Goal: Task Accomplishment & Management: Complete application form

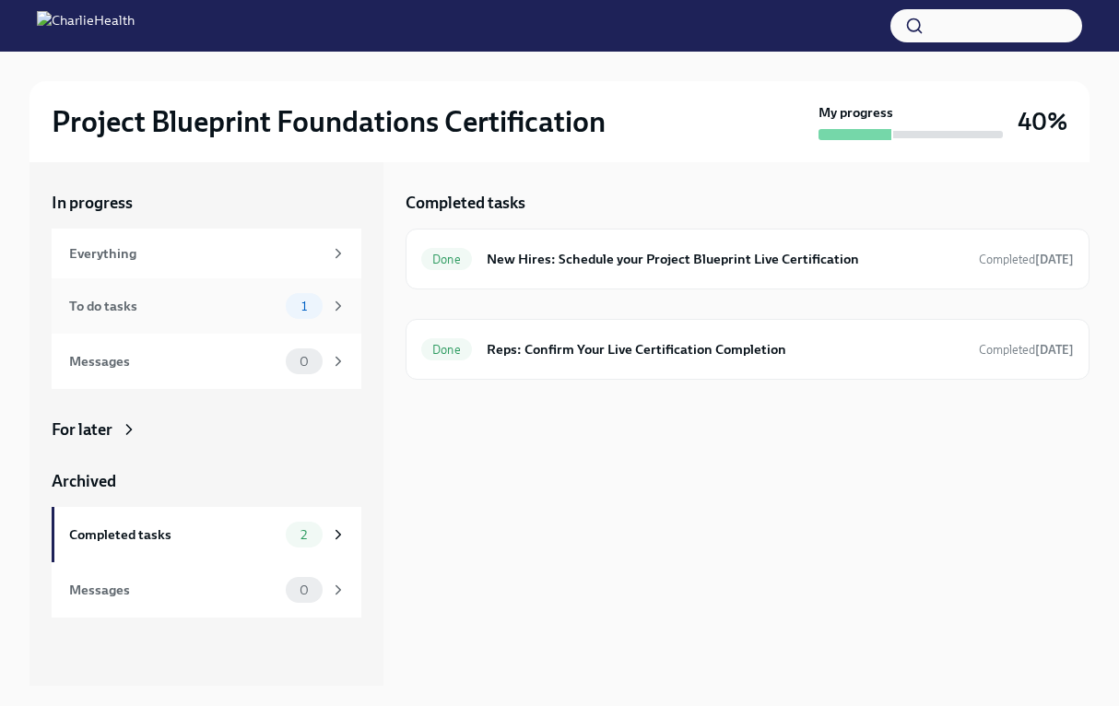
click at [253, 314] on div "To do tasks" at bounding box center [173, 306] width 209 height 20
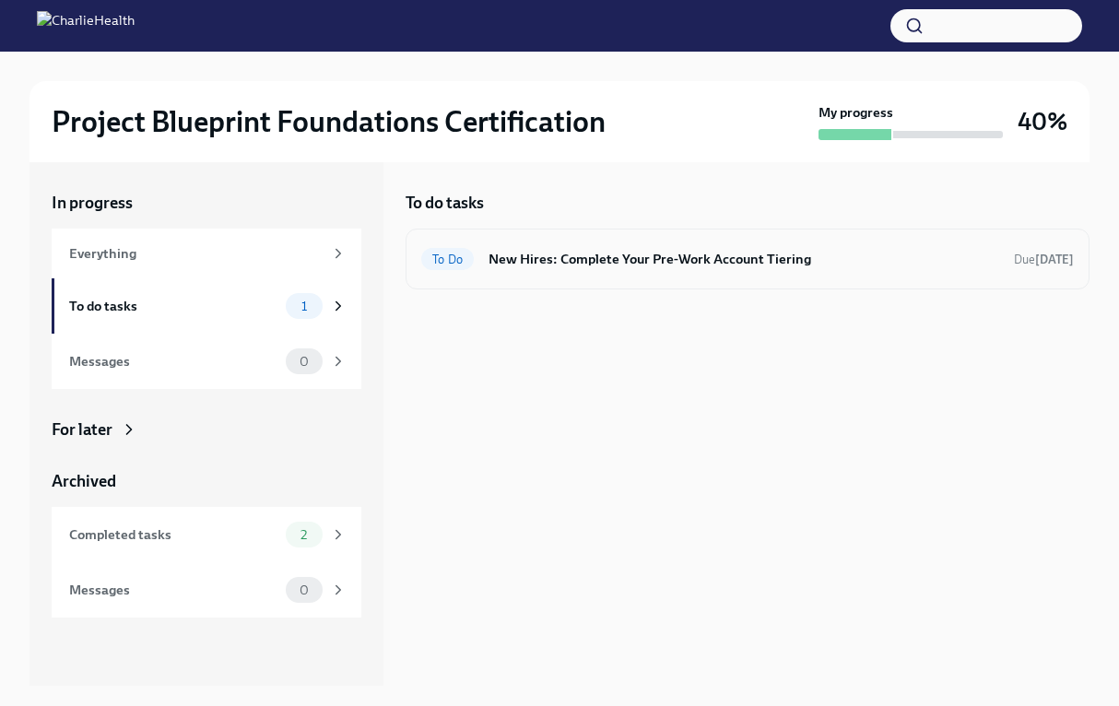
click at [640, 268] on h6 "New Hires: Complete Your Pre-Work Account Tiering" at bounding box center [744, 259] width 511 height 20
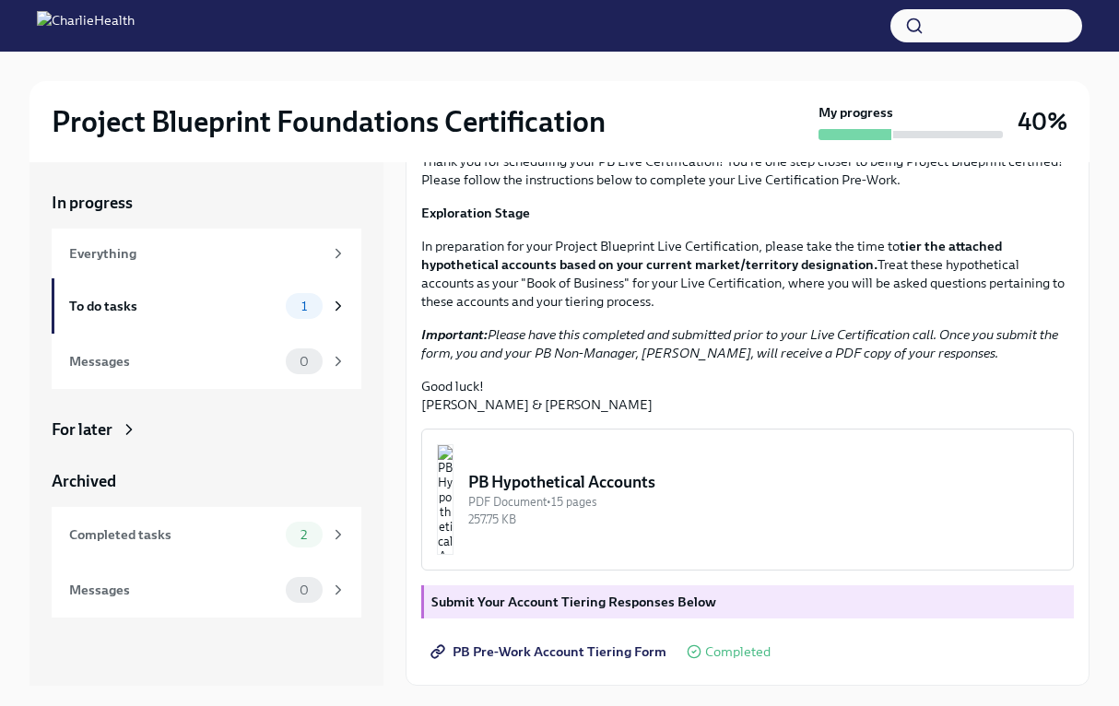
scroll to position [332, 0]
click at [244, 293] on div "To do tasks 1" at bounding box center [207, 306] width 277 height 26
